Goal: Find specific page/section: Find specific page/section

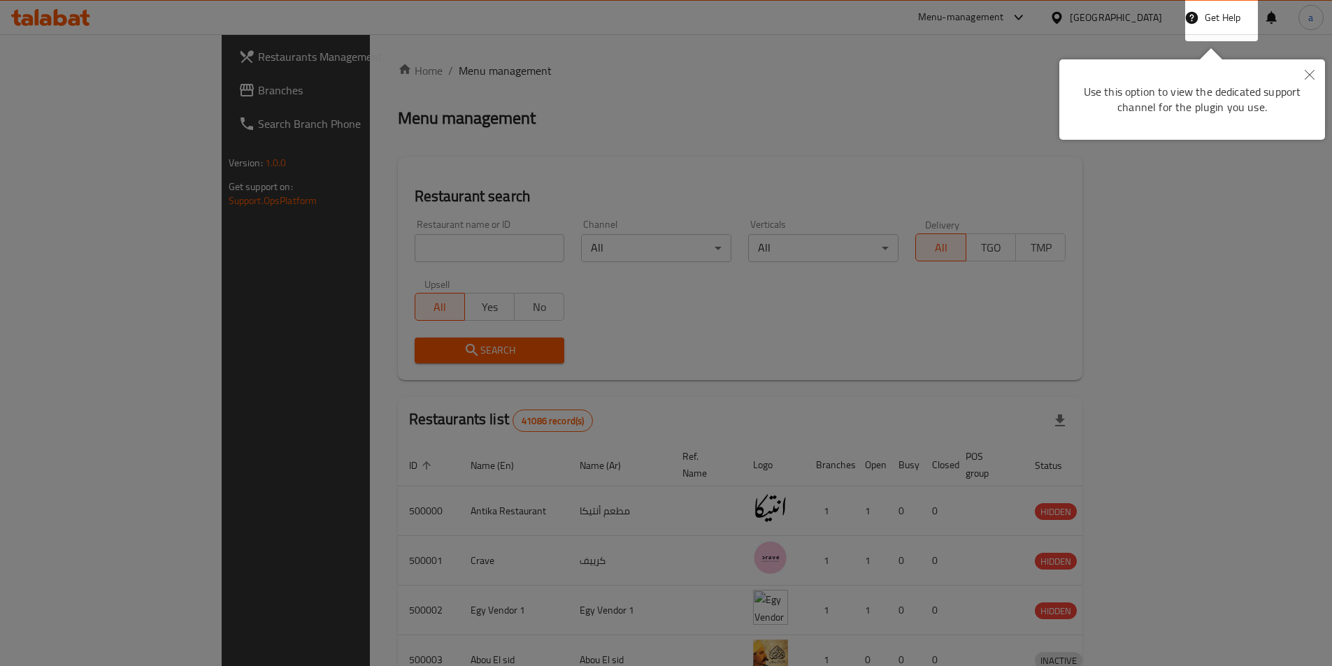
click at [1309, 74] on icon "Close" at bounding box center [1309, 75] width 10 height 10
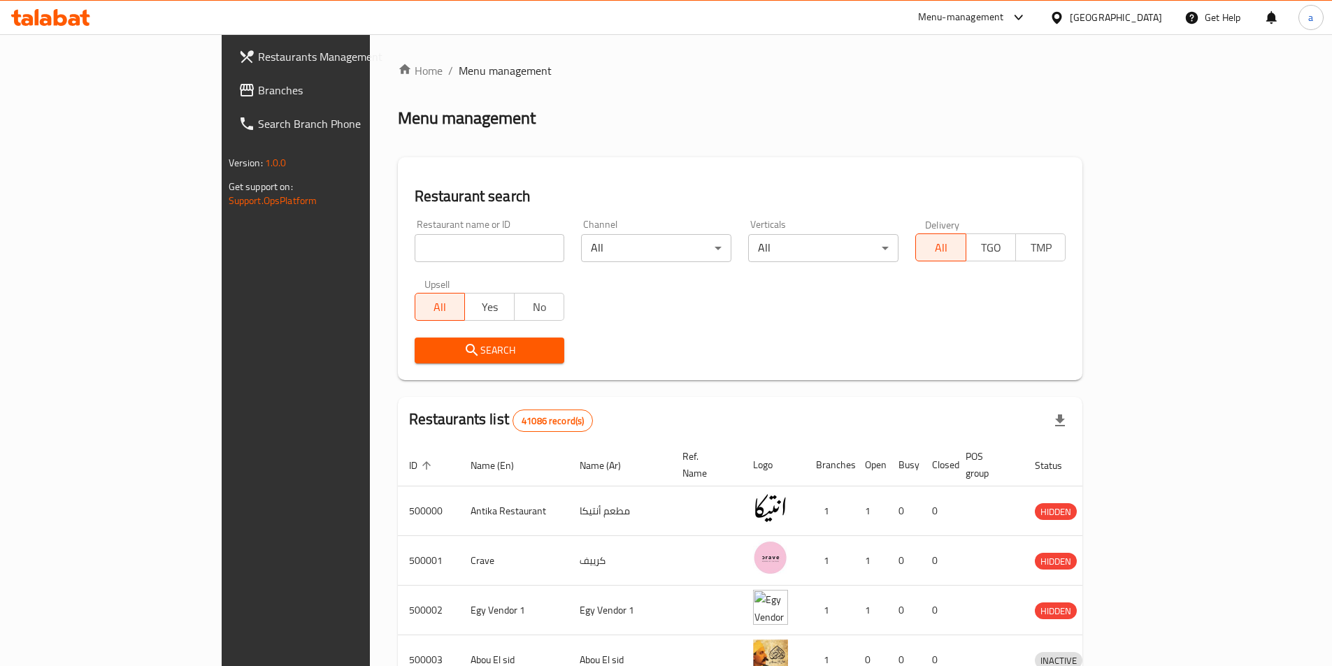
click at [1156, 22] on div "Egypt" at bounding box center [1115, 17] width 92 height 15
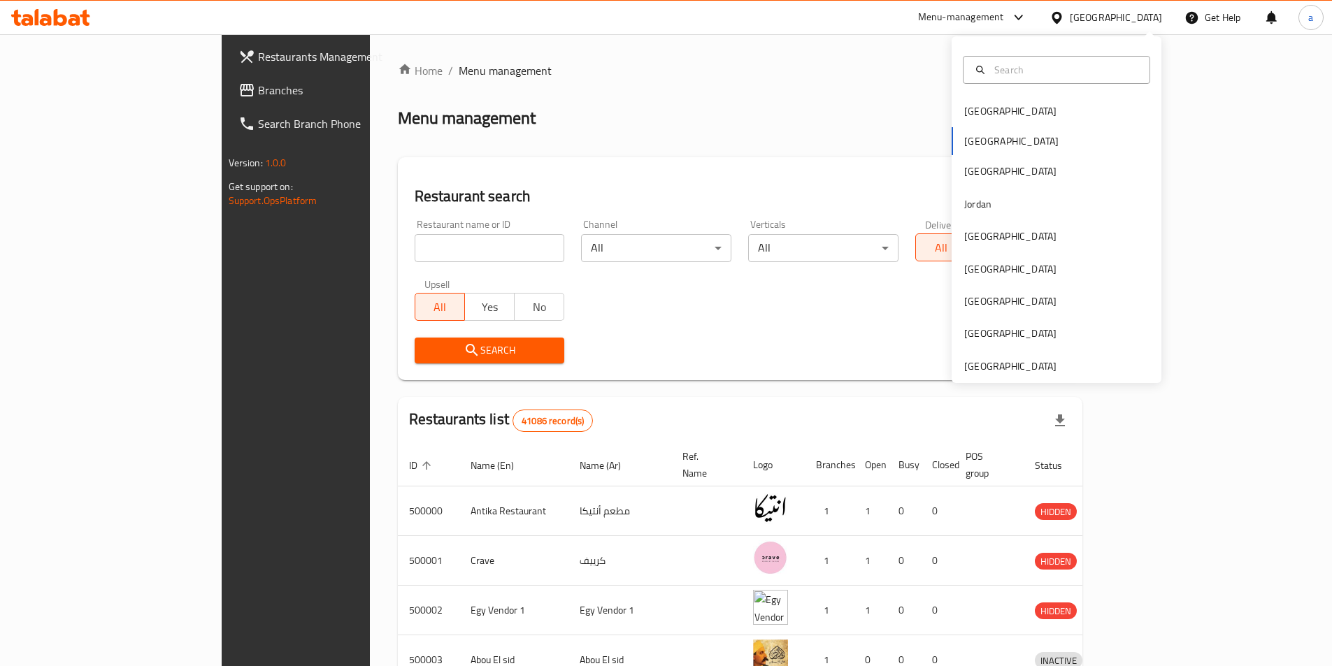
click at [1067, 69] on input "text" at bounding box center [1064, 69] width 152 height 15
click at [1019, 360] on div "[GEOGRAPHIC_DATA]" at bounding box center [1010, 366] width 92 height 15
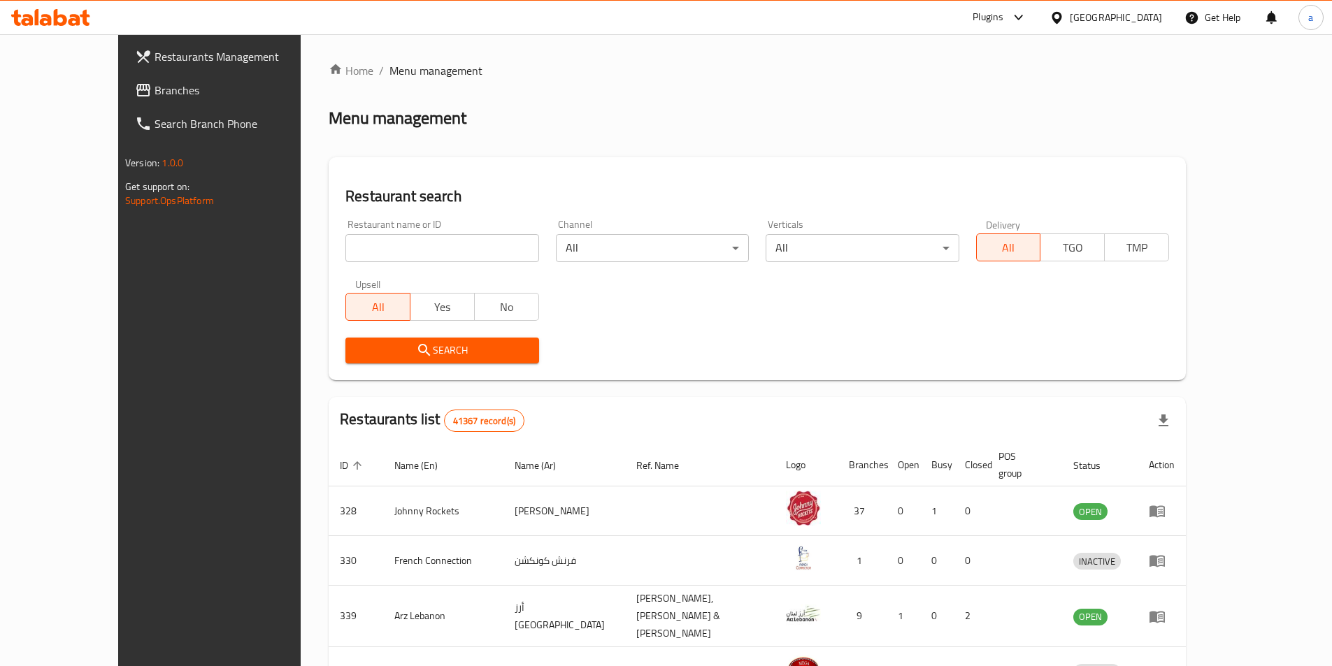
drag, startPoint x: 435, startPoint y: 247, endPoint x: 290, endPoint y: 202, distance: 152.3
click at [435, 247] on input "search" at bounding box center [441, 248] width 193 height 28
click at [154, 91] on span "Branches" at bounding box center [241, 90] width 175 height 17
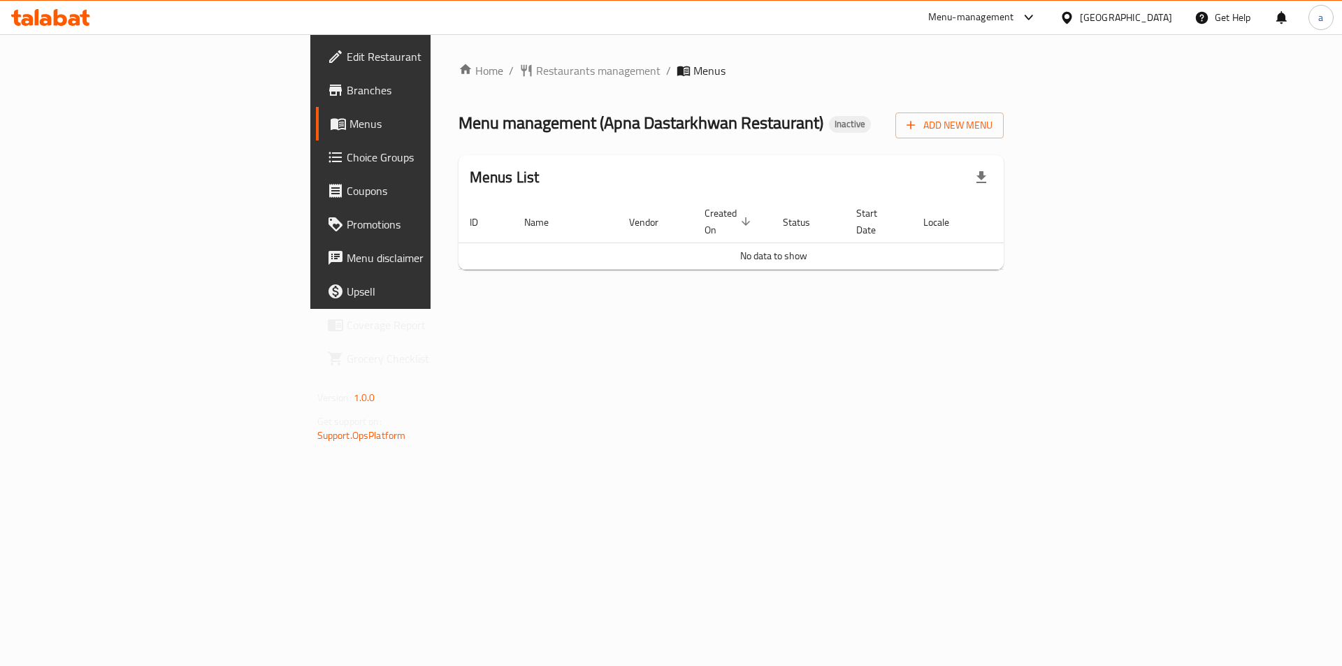
click at [350, 124] on span "Menus" at bounding box center [437, 123] width 174 height 17
click at [350, 118] on span "Menus" at bounding box center [437, 123] width 174 height 17
click at [347, 96] on span "Branches" at bounding box center [435, 90] width 177 height 17
click at [350, 131] on span "Menus" at bounding box center [437, 123] width 174 height 17
